Goal: Navigation & Orientation: Find specific page/section

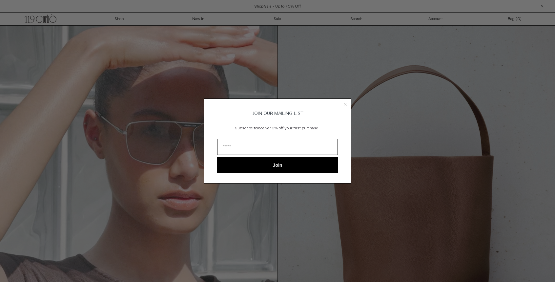
click at [348, 101] on circle "Close dialog" at bounding box center [346, 104] width 6 height 6
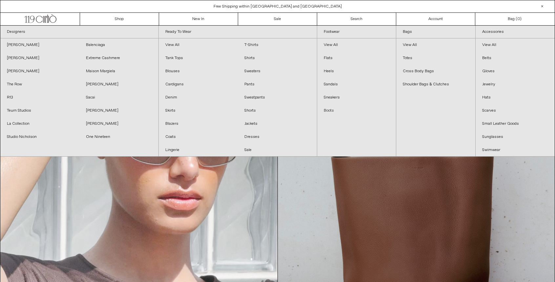
click at [325, 107] on link "Boots" at bounding box center [356, 110] width 79 height 13
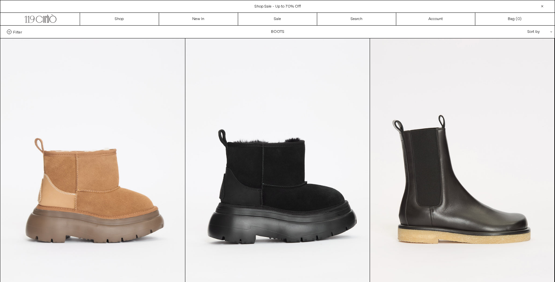
click at [53, 20] on icon ".cls-1, .cls-2 { fill: #231f20; stroke: #231f20; stroke-miterlimit: 10; stroke-…" at bounding box center [40, 18] width 32 height 10
